Goal: Task Accomplishment & Management: Manage account settings

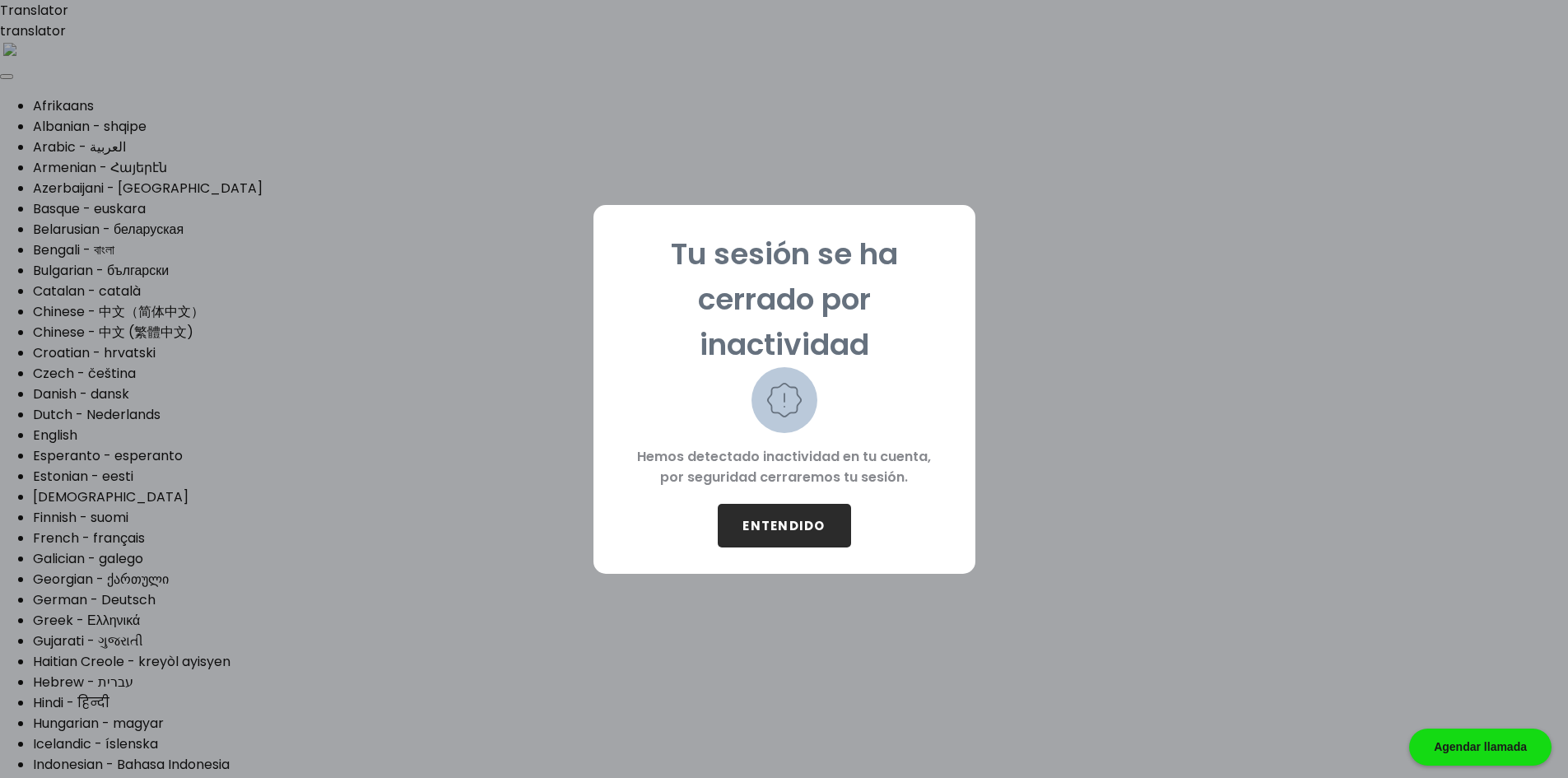
click at [774, 533] on button "ENTENDIDO" at bounding box center [784, 525] width 133 height 44
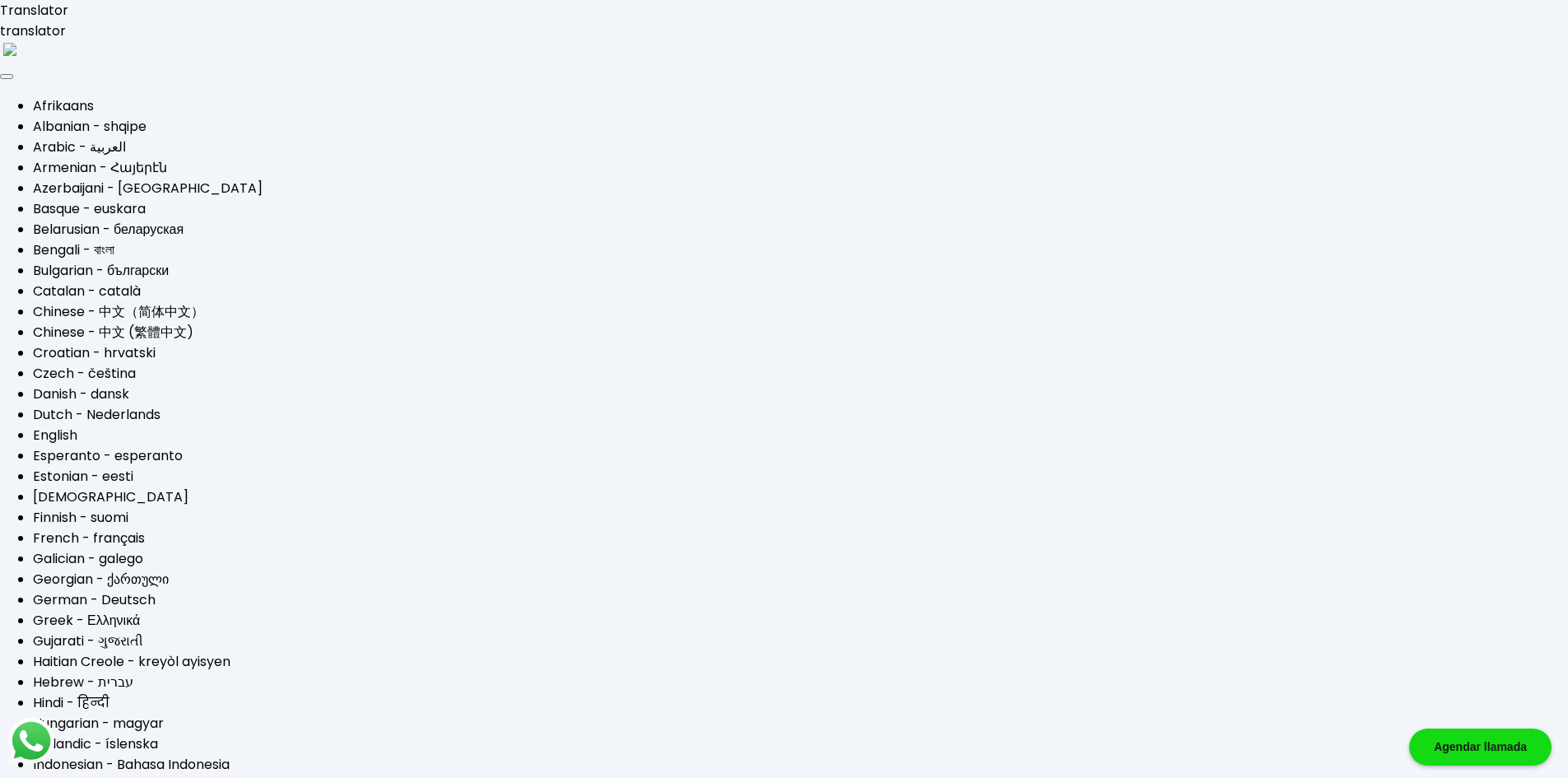
type input "[EMAIL_ADDRESS][DOMAIN_NAME]"
